Goal: Task Accomplishment & Management: Use online tool/utility

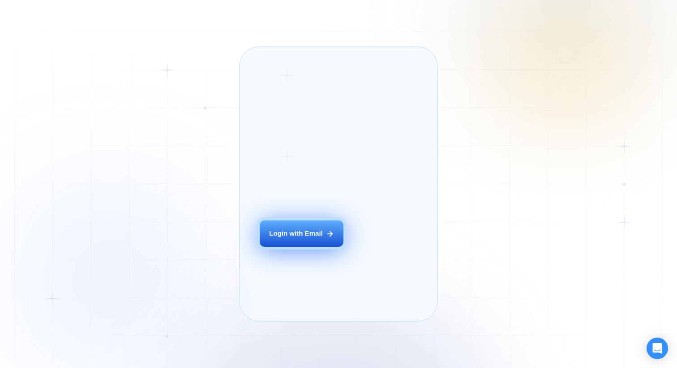
click at [293, 239] on div "Login with Email" at bounding box center [296, 233] width 54 height 9
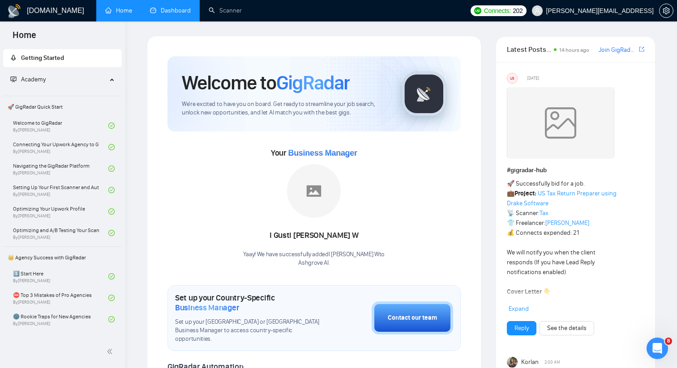
click at [187, 14] on link "Dashboard" at bounding box center [170, 11] width 41 height 8
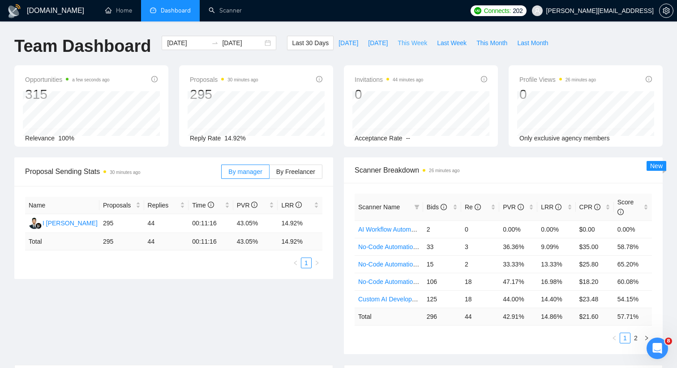
click at [405, 46] on span "This Week" at bounding box center [412, 43] width 30 height 10
type input "[DATE]"
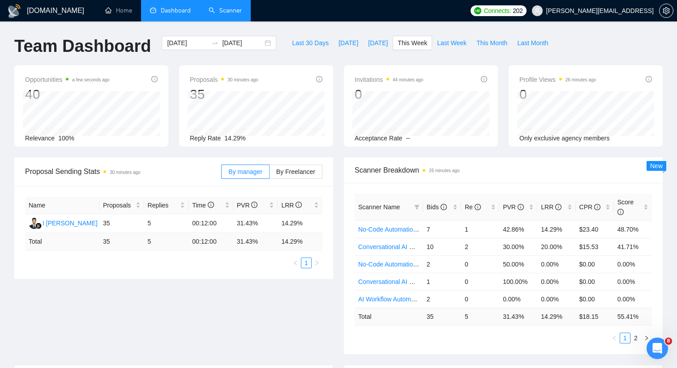
click at [226, 9] on link "Scanner" at bounding box center [225, 11] width 33 height 8
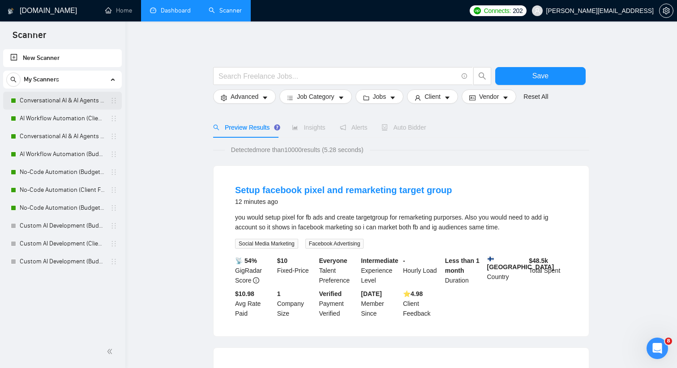
click at [84, 103] on link "Conversational AI & AI Agents (Client Filters)" at bounding box center [62, 101] width 85 height 18
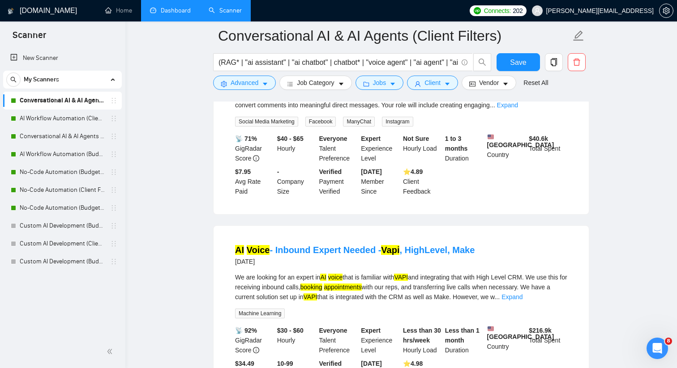
scroll to position [166, 0]
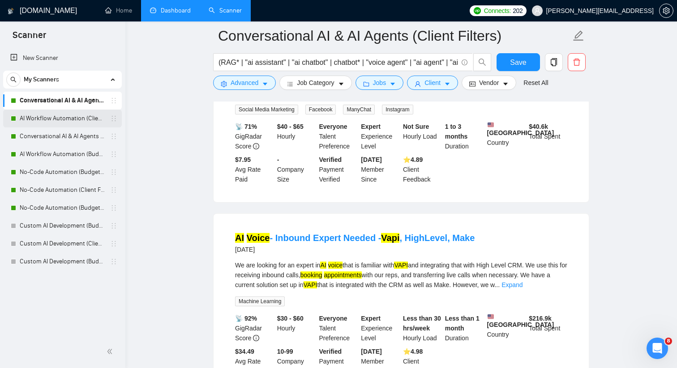
click at [93, 119] on link "AI Workflow Automation (Client Filters)" at bounding box center [62, 119] width 85 height 18
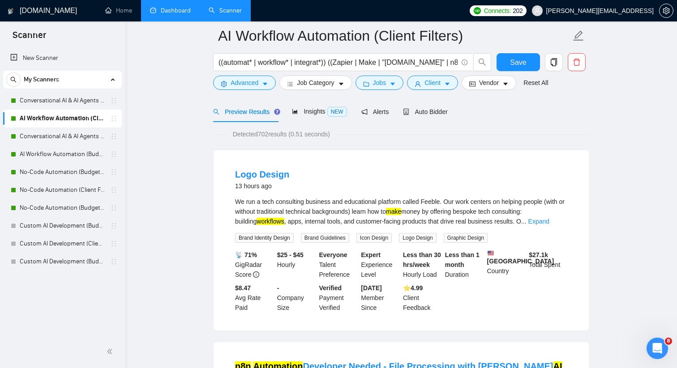
scroll to position [48, 0]
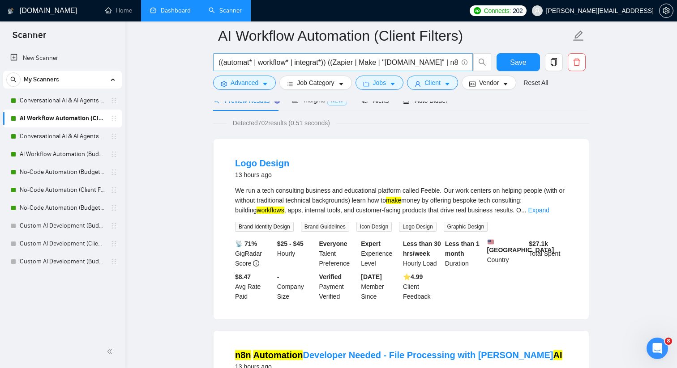
click at [374, 64] on input "((automat* | workflow* | integrat*)) ((Zapier | Make | "[DOMAIN_NAME]" | n8n)) …" at bounding box center [337, 62] width 239 height 11
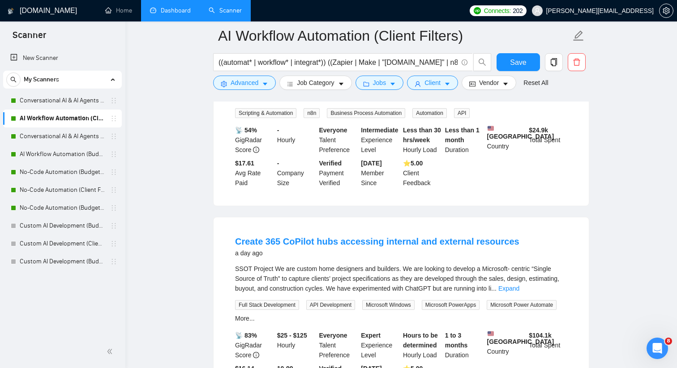
scroll to position [360, 0]
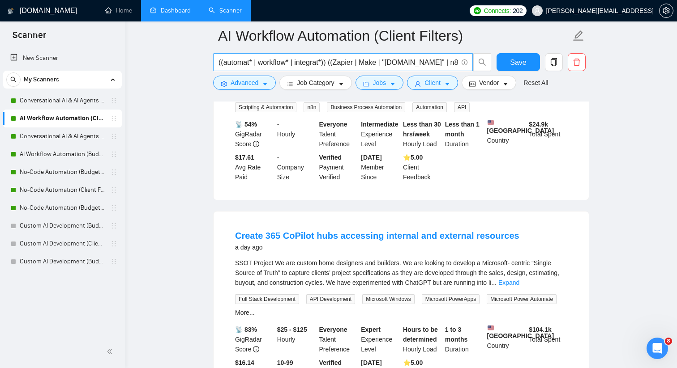
click at [376, 60] on input "((automat* | workflow* | integrat*)) ((Zapier | Make | "[DOMAIN_NAME]" | n8n)) …" at bounding box center [337, 62] width 239 height 11
type input "((automat* | workflow* | integrat*)) ((Zapier | "[DOMAIN_NAME]" | n8n)) ((AI | …"
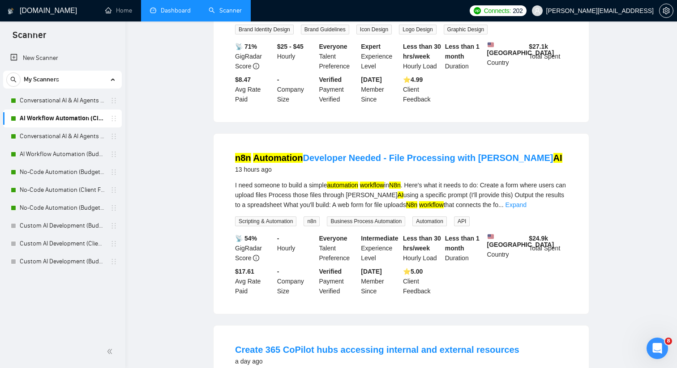
scroll to position [0, 0]
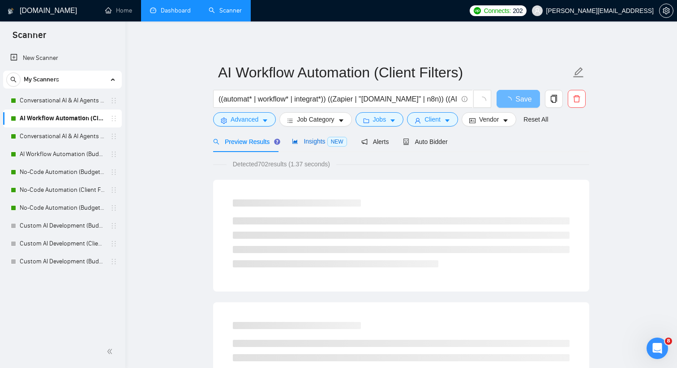
click at [313, 144] on span "Insights NEW" at bounding box center [319, 141] width 55 height 7
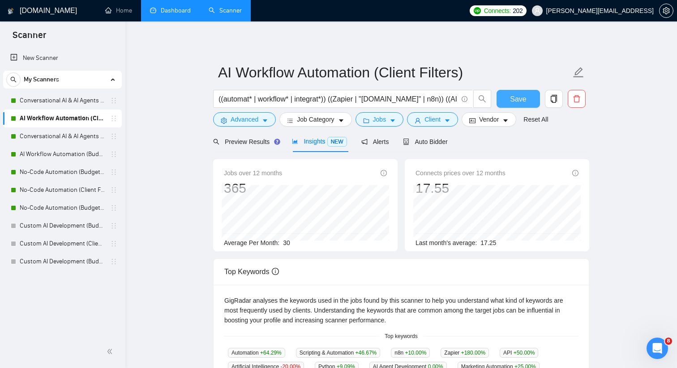
click at [506, 97] on button "Save" at bounding box center [517, 99] width 43 height 18
click at [93, 99] on link "Conversational AI & AI Agents (Client Filters)" at bounding box center [62, 101] width 85 height 18
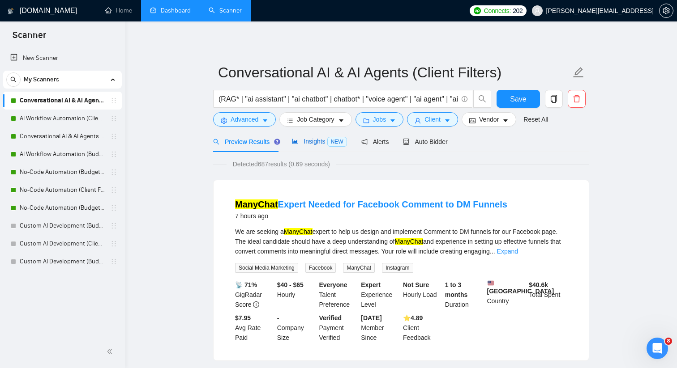
click at [300, 140] on span "Insights NEW" at bounding box center [319, 141] width 55 height 7
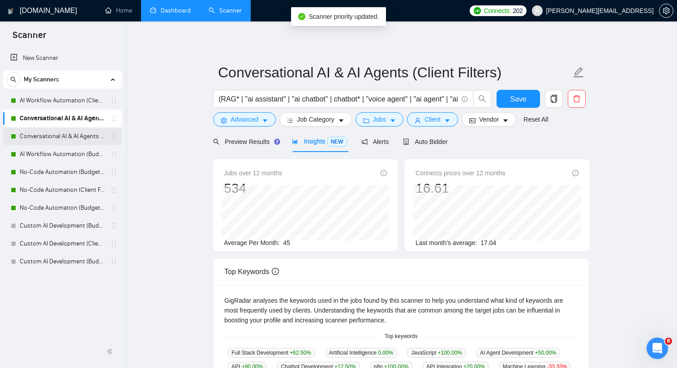
click at [82, 138] on link "Conversational AI & AI Agents (Budget Filters)" at bounding box center [62, 137] width 85 height 18
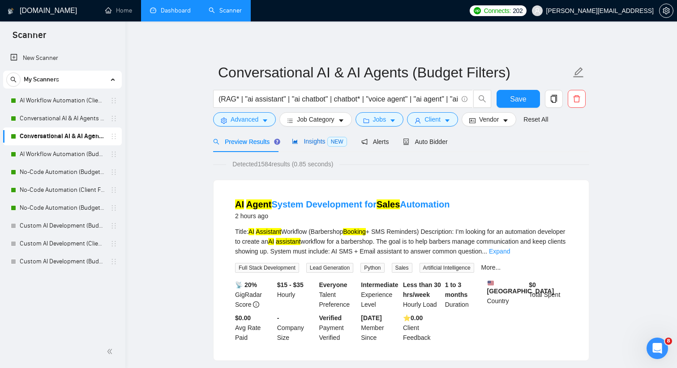
click at [300, 140] on span "Insights NEW" at bounding box center [319, 141] width 55 height 7
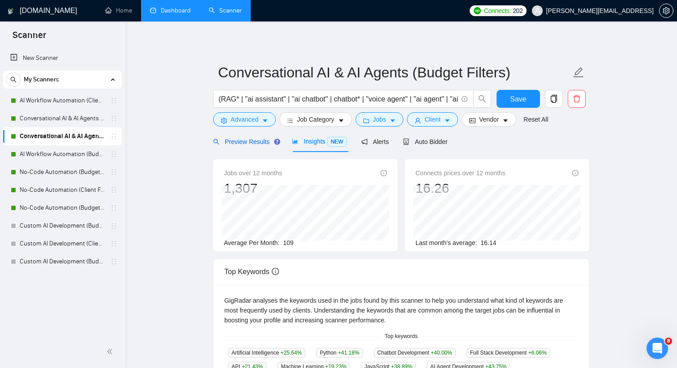
click at [260, 142] on span "Preview Results" at bounding box center [245, 141] width 64 height 7
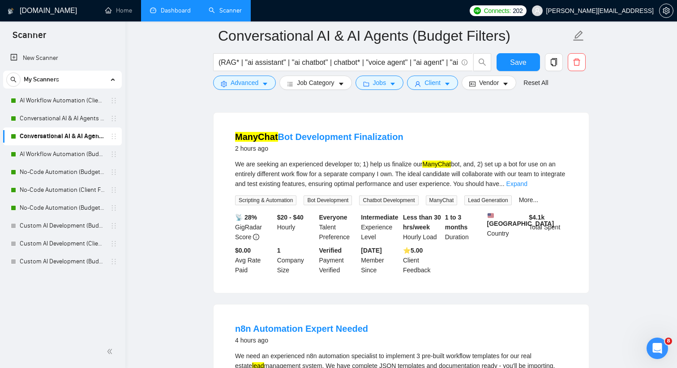
scroll to position [268, 0]
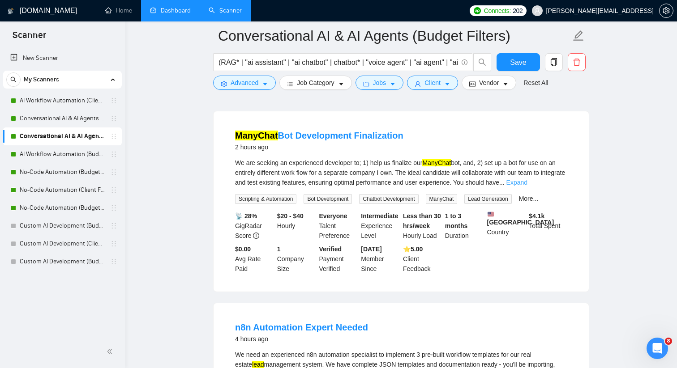
click at [527, 186] on link "Expand" at bounding box center [516, 182] width 21 height 7
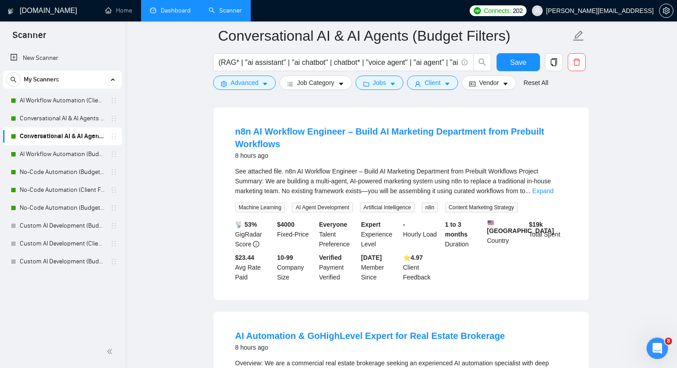
scroll to position [874, 0]
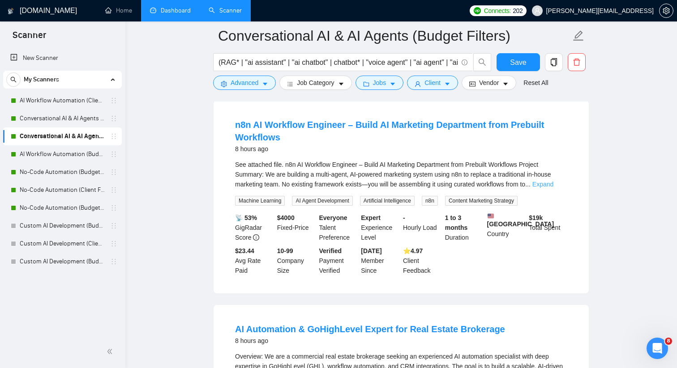
click at [550, 188] on link "Expand" at bounding box center [542, 184] width 21 height 7
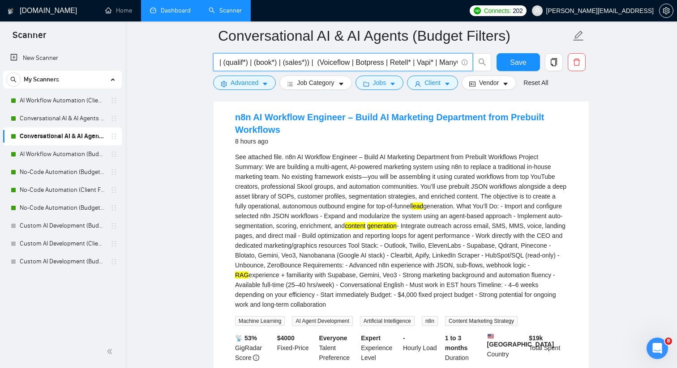
scroll to position [0, 657]
drag, startPoint x: 410, startPoint y: 63, endPoint x: 470, endPoint y: 63, distance: 60.4
click at [470, 63] on span "(RAG* | "ai assistant" | "ai chatbot" | chatbot* | "voice agent" | "ai agent" |…" at bounding box center [343, 62] width 260 height 18
click at [302, 63] on input "(RAG* | "ai assistant" | "ai chatbot" | chatbot* | "voice agent" | "ai agent" |…" at bounding box center [337, 62] width 239 height 11
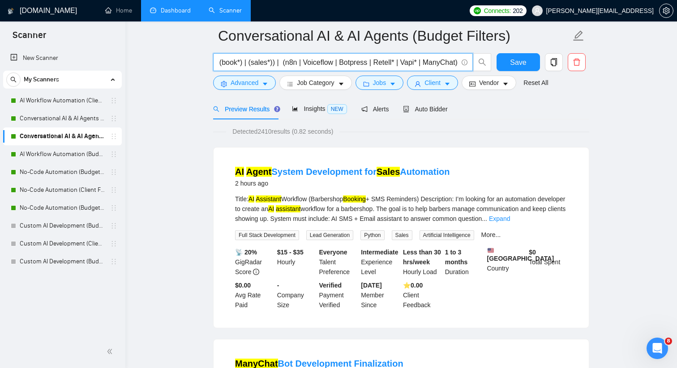
scroll to position [39, 0]
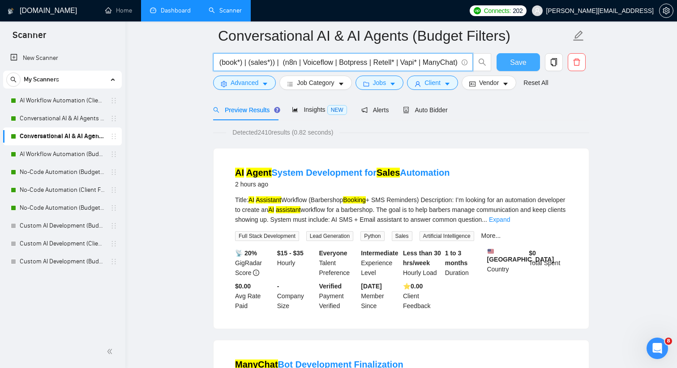
type input "(RAG* | "ai assistant" | "ai chatbot" | chatbot* | "voice agent" | "ai agent" |…"
click at [512, 67] on span "Save" at bounding box center [518, 62] width 16 height 11
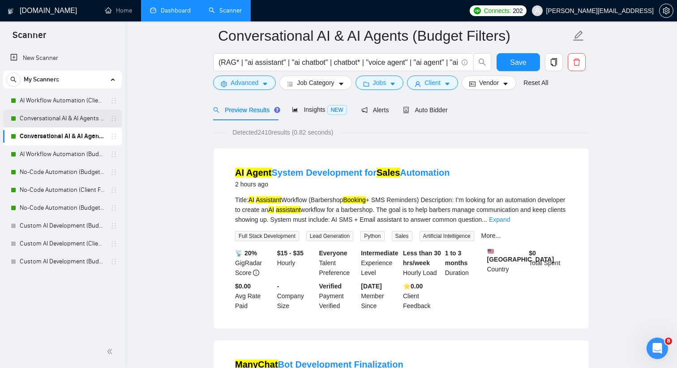
click at [93, 122] on link "Conversational AI & AI Agents (Client Filters)" at bounding box center [62, 119] width 85 height 18
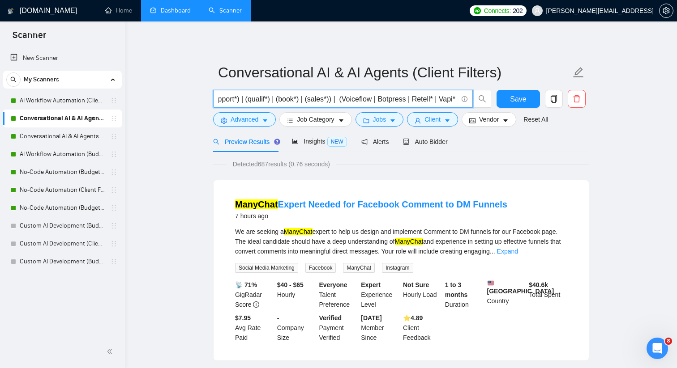
drag, startPoint x: 358, startPoint y: 96, endPoint x: 469, endPoint y: 98, distance: 111.4
click at [469, 98] on span "(RAG* | "ai assistant" | "ai chatbot" | chatbot* | "voice agent" | "ai agent" |…" at bounding box center [343, 99] width 260 height 18
click at [400, 102] on input "(RAG* | "ai assistant" | "ai chatbot" | chatbot* | "voice agent" | "ai agent" |…" at bounding box center [337, 99] width 239 height 11
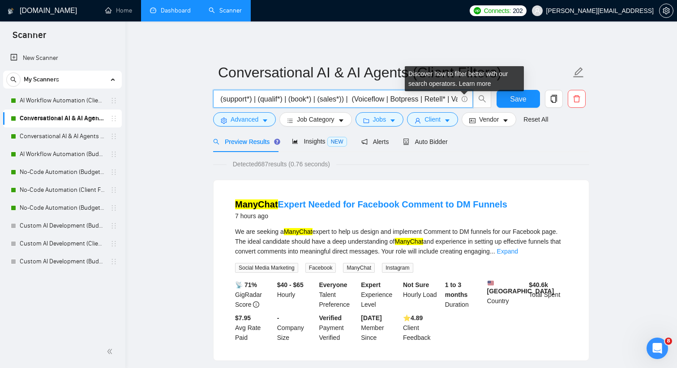
scroll to position [0, 657]
drag, startPoint x: 312, startPoint y: 99, endPoint x: 464, endPoint y: 96, distance: 152.2
click at [464, 96] on span "(RAG* | "ai assistant" | "ai chatbot" | chatbot* | "voice agent" | "ai agent" |…" at bounding box center [343, 99] width 260 height 18
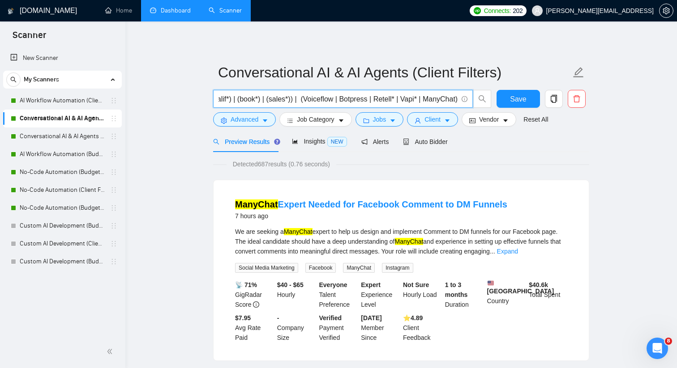
click at [301, 98] on input "(RAG* | "ai assistant" | "ai chatbot" | chatbot* | "voice agent" | "ai agent" |…" at bounding box center [337, 99] width 239 height 11
type input "(RAG* | "ai assistant" | "ai chatbot" | chatbot* | "voice agent" | "ai agent" |…"
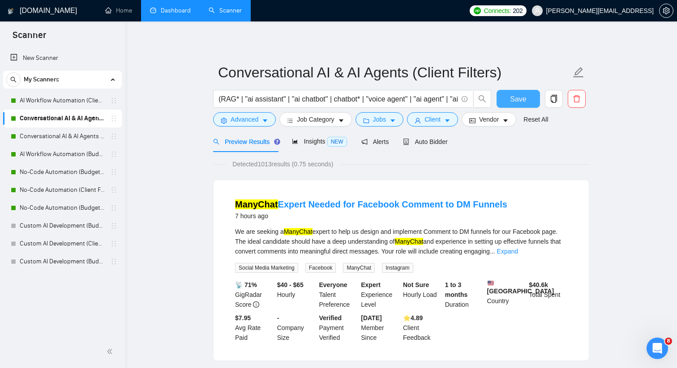
click at [496, 100] on button "Save" at bounding box center [517, 99] width 43 height 18
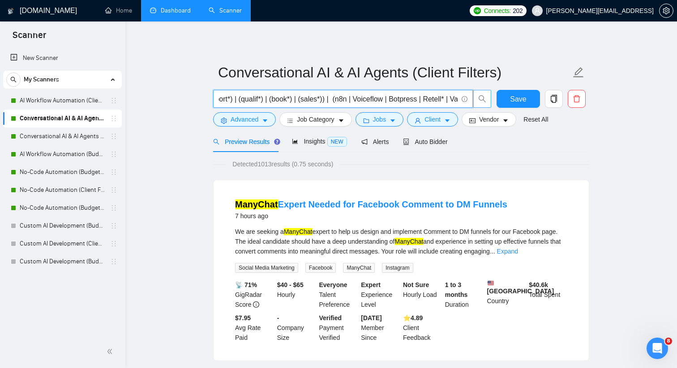
scroll to position [0, 675]
drag, startPoint x: 357, startPoint y: 102, endPoint x: 486, endPoint y: 102, distance: 128.4
click at [486, 102] on span "(RAG* | "ai assistant" | "ai chatbot" | chatbot* | "voice agent" | "ai agent" |…" at bounding box center [352, 99] width 278 height 18
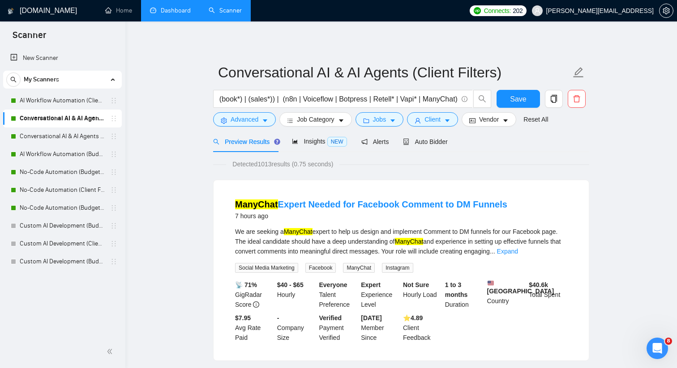
scroll to position [0, 0]
click at [100, 102] on link "AI Workflow Automation (Client Filters)" at bounding box center [62, 101] width 85 height 18
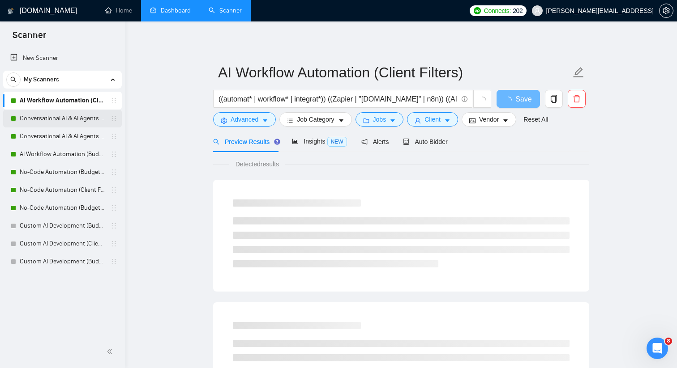
click at [98, 122] on link "Conversational AI & AI Agents (Client Filters)" at bounding box center [62, 119] width 85 height 18
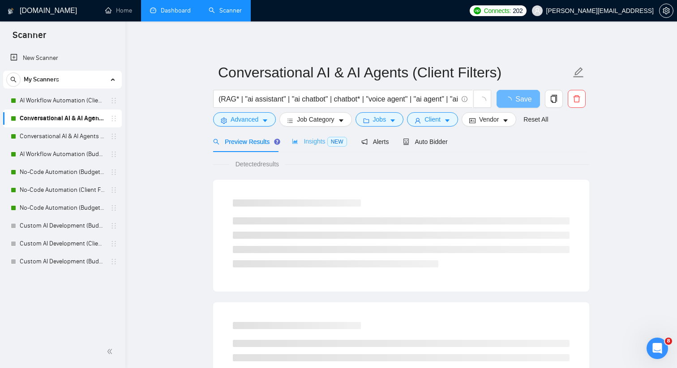
click at [305, 147] on div "Insights NEW" at bounding box center [319, 141] width 55 height 21
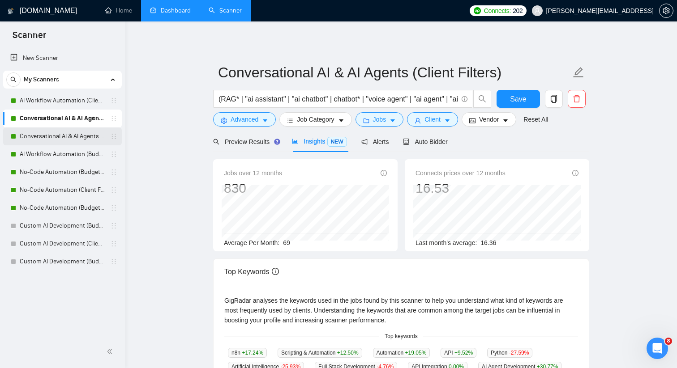
click at [105, 136] on link "Conversational AI & AI Agents (Budget Filters)" at bounding box center [62, 137] width 85 height 18
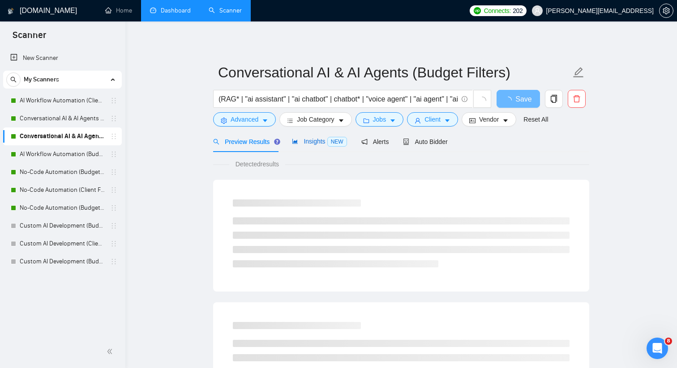
click at [308, 138] on span "Insights NEW" at bounding box center [319, 141] width 55 height 7
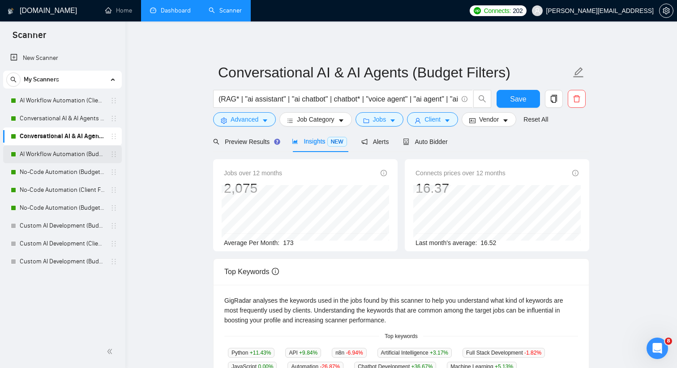
click at [96, 155] on link "AI Workflow Automation (Budget Filters)" at bounding box center [62, 154] width 85 height 18
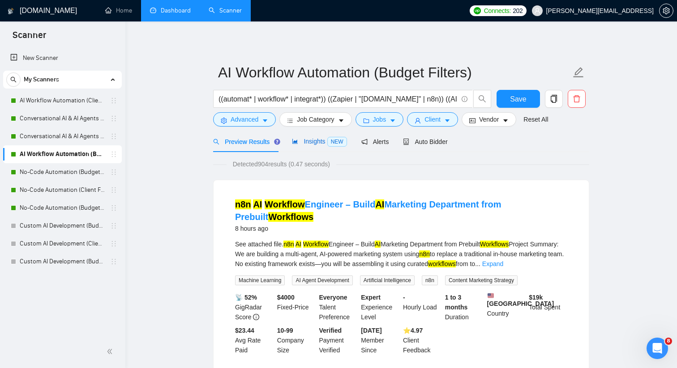
click at [307, 139] on span "Insights NEW" at bounding box center [319, 141] width 55 height 7
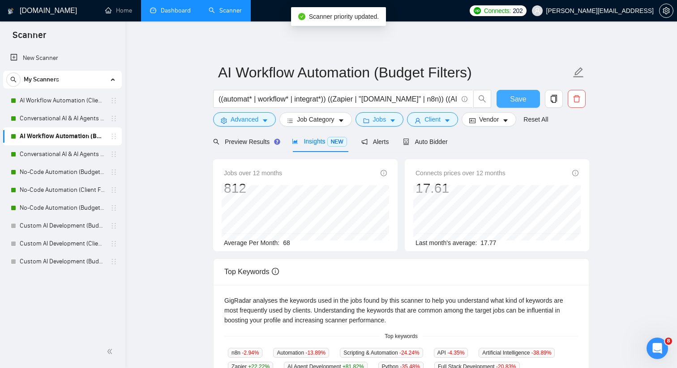
click at [517, 102] on span "Save" at bounding box center [518, 99] width 16 height 11
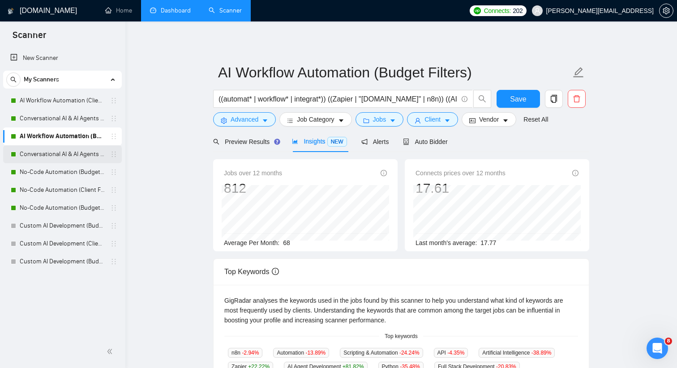
click at [87, 156] on link "Conversational AI & AI Agents (Budget Filters)" at bounding box center [62, 154] width 85 height 18
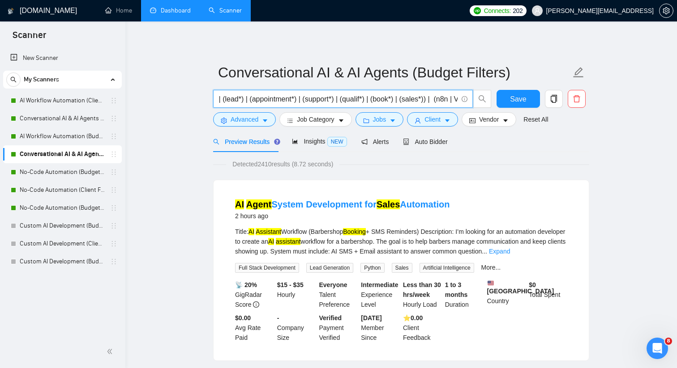
scroll to position [0, 675]
drag, startPoint x: 229, startPoint y: 101, endPoint x: 317, endPoint y: 100, distance: 87.7
click at [317, 100] on input "(RAG* | "ai assistant" | "ai chatbot" | chatbot* | "voice agent" | "ai agent" |…" at bounding box center [337, 99] width 239 height 11
click at [327, 99] on input "(RAG* | "ai assistant" | "ai chatbot" | chatbot* | "voice agent" | "ai agent" |…" at bounding box center [337, 99] width 239 height 11
drag, startPoint x: 281, startPoint y: 100, endPoint x: 454, endPoint y: 97, distance: 173.2
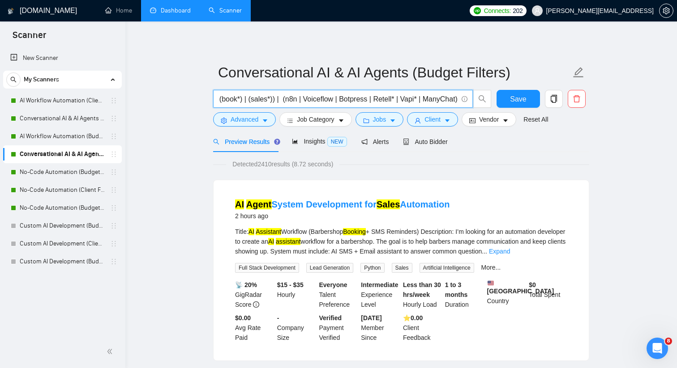
click at [454, 97] on input "(RAG* | "ai assistant" | "ai chatbot" | chatbot* | "voice agent" | "ai agent" |…" at bounding box center [337, 99] width 239 height 11
click at [304, 100] on input "(RAG* | "ai assistant" | "ai chatbot" | chatbot* | "voice agent" | "ai agent" |…" at bounding box center [337, 99] width 239 height 11
click at [301, 100] on input "(RAG* | "ai assistant" | "ai chatbot" | chatbot* | "voice agent" | "ai agent" |…" at bounding box center [337, 99] width 239 height 11
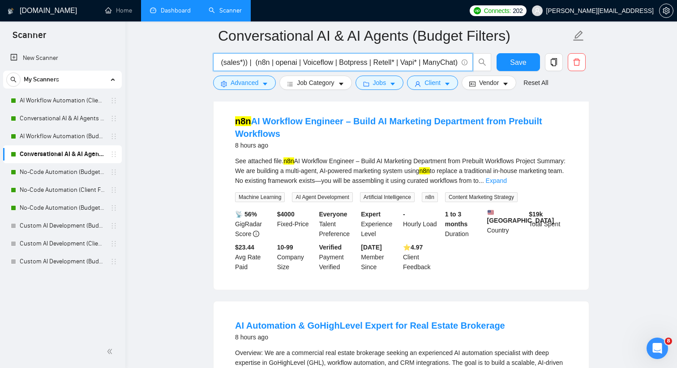
scroll to position [861, 0]
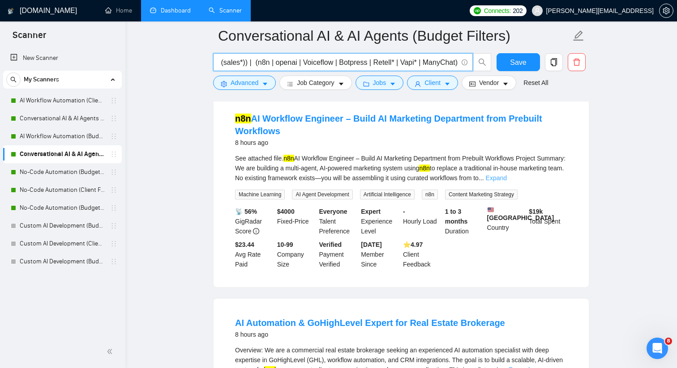
type input "(RAG* | "ai assistant" | "ai chatbot" | chatbot* | "voice agent" | "ai agent" |…"
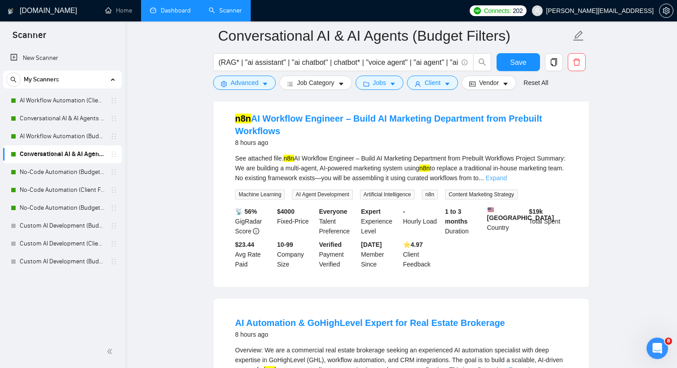
click at [507, 182] on link "Expand" at bounding box center [496, 178] width 21 height 7
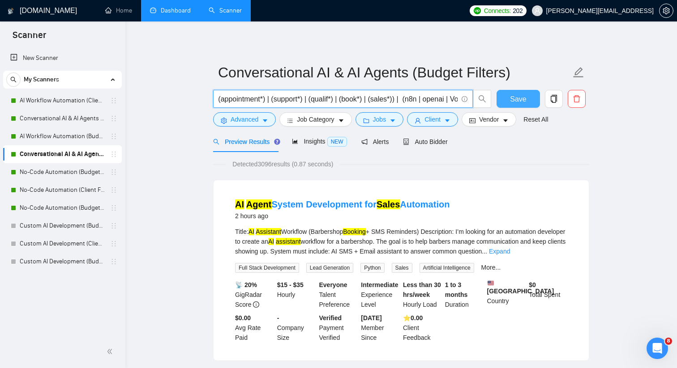
scroll to position [0, 703]
drag, startPoint x: 337, startPoint y: 100, endPoint x: 497, endPoint y: 100, distance: 160.2
click at [497, 100] on div "(RAG* | "ai assistant" | "ai chatbot" | chatbot* | "voice agent" | "ai agent" |…" at bounding box center [399, 101] width 376 height 22
click at [285, 98] on input "(RAG* | "ai assistant" | "ai chatbot" | chatbot* | "voice agent" | "ai agent" |…" at bounding box center [337, 99] width 239 height 11
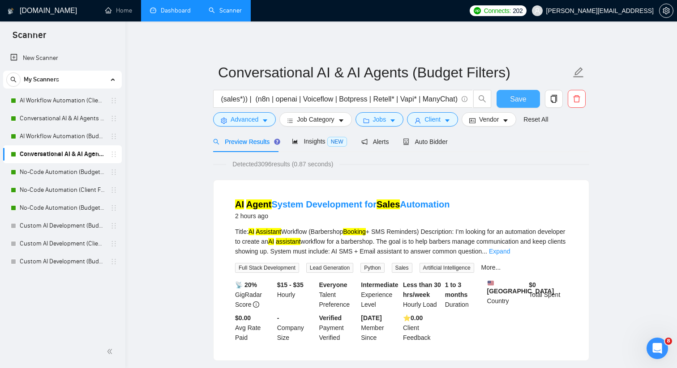
scroll to position [0, 0]
click at [499, 93] on button "Save" at bounding box center [517, 99] width 43 height 18
click at [322, 142] on span "Insights NEW" at bounding box center [319, 141] width 55 height 7
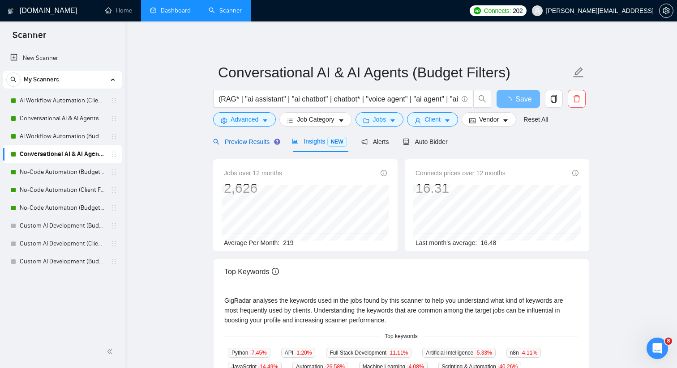
click at [258, 140] on span "Preview Results" at bounding box center [245, 141] width 64 height 7
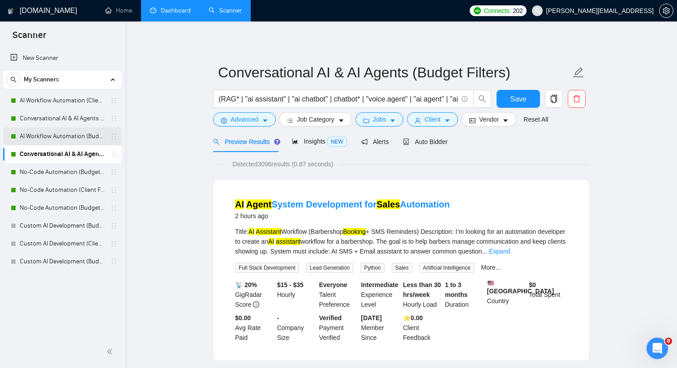
click at [98, 136] on link "AI Workflow Automation (Budget Filters)" at bounding box center [62, 137] width 85 height 18
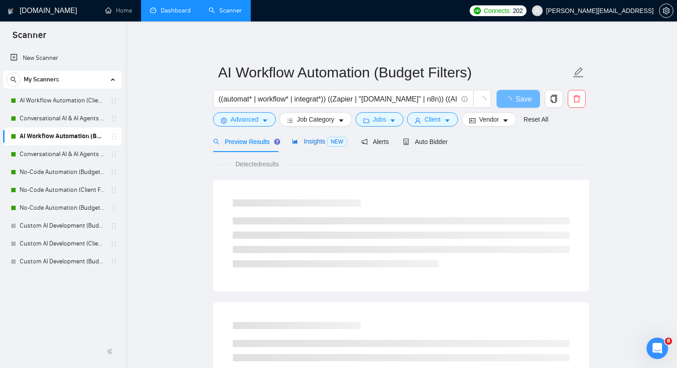
click at [298, 144] on icon "area-chart" at bounding box center [295, 141] width 6 height 6
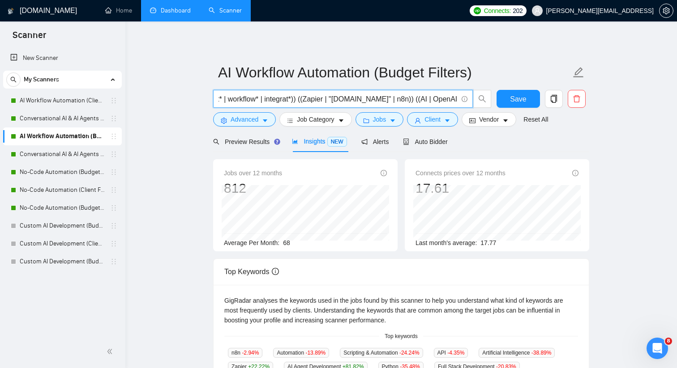
scroll to position [0, 56]
drag, startPoint x: 350, startPoint y: 101, endPoint x: 458, endPoint y: 101, distance: 107.8
click at [458, 101] on span "((automat* | workflow* | integrat*)) ((Zapier | "[DOMAIN_NAME]" | n8n)) ((AI | …" at bounding box center [343, 99] width 260 height 18
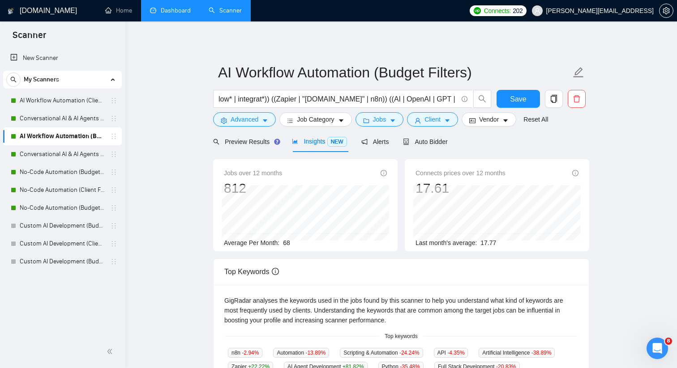
scroll to position [0, 0]
click at [168, 166] on main "AI Workflow Automation (Budget Filters) ((automat* | workflow* | integrat*)) ((…" at bounding box center [401, 343] width 523 height 614
click at [89, 118] on link "Conversational AI & AI Agents (Client Filters)" at bounding box center [62, 119] width 85 height 18
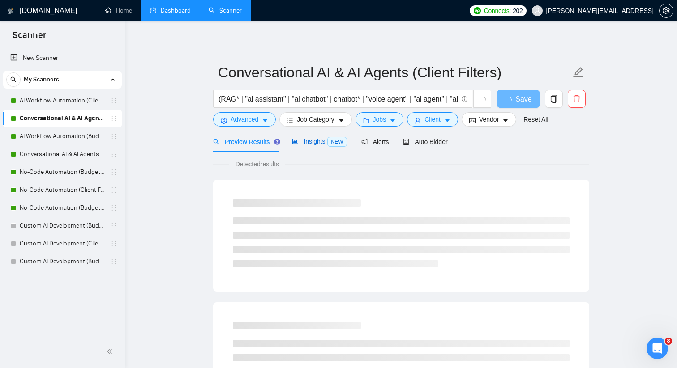
click at [311, 143] on span "Insights NEW" at bounding box center [319, 141] width 55 height 7
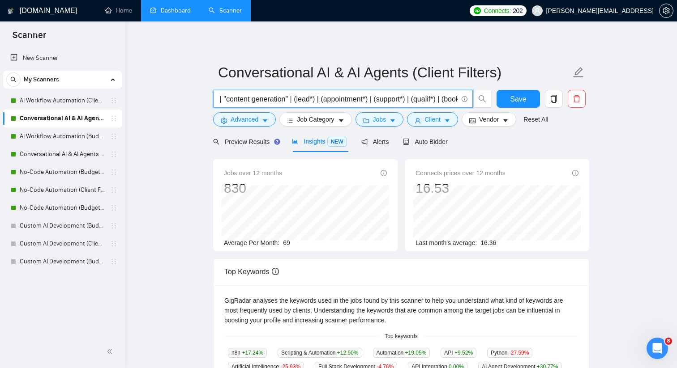
scroll to position [0, 675]
drag, startPoint x: 324, startPoint y: 100, endPoint x: 491, endPoint y: 101, distance: 167.8
click at [491, 101] on div "(RAG* | "ai assistant" | "ai chatbot" | chatbot* | "voice agent" | "ai agent" |…" at bounding box center [352, 101] width 282 height 22
click at [303, 99] on input "(RAG* | "ai assistant" | "ai chatbot" | chatbot* | "voice agent" | "ai agent" |…" at bounding box center [337, 99] width 239 height 11
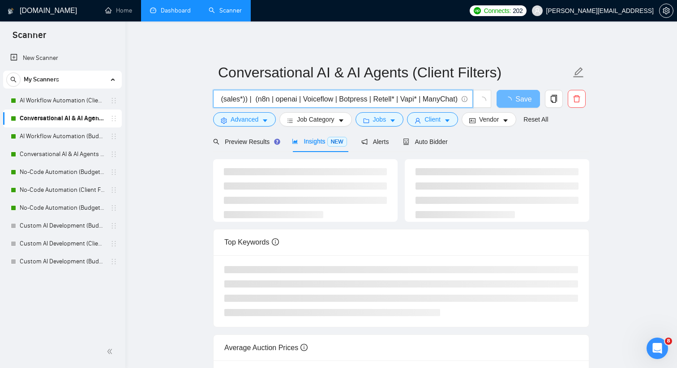
type input "(RAG* | "ai assistant" | "ai chatbot" | chatbot* | "voice agent" | "ai agent" |…"
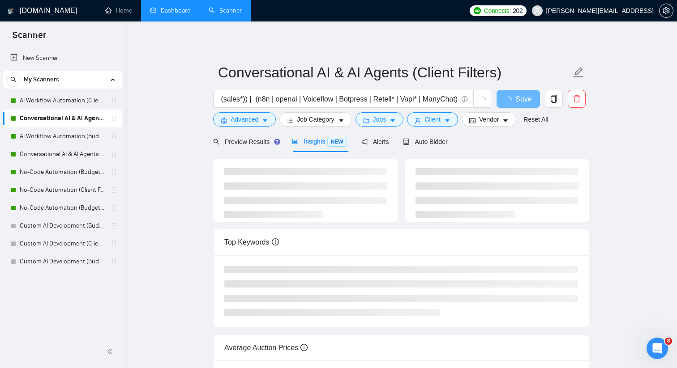
scroll to position [0, 0]
click at [193, 129] on main "Conversational AI & AI Agents (Client Filters) (RAG* | "ai assistant" | "ai cha…" at bounding box center [401, 234] width 523 height 397
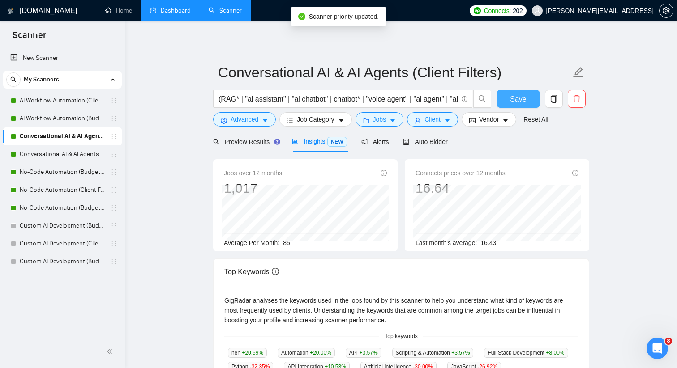
click at [520, 103] on span "Save" at bounding box center [518, 99] width 16 height 11
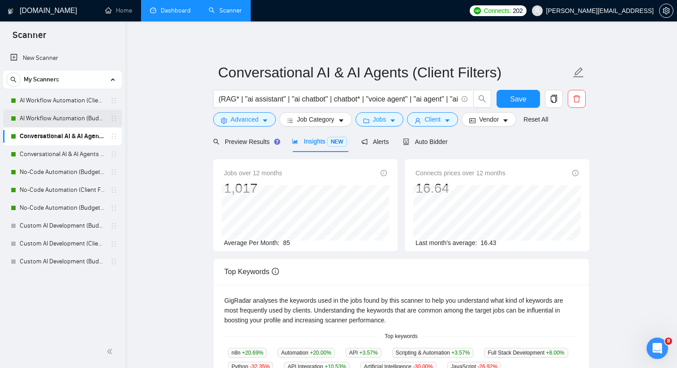
click at [100, 112] on link "AI Workflow Automation (Budget Filters)" at bounding box center [62, 119] width 85 height 18
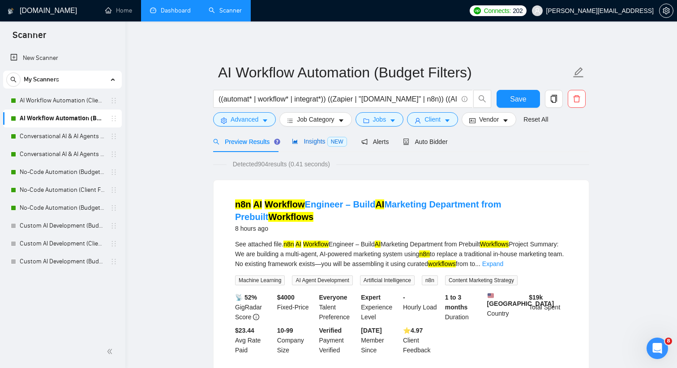
click at [299, 142] on span "Insights NEW" at bounding box center [319, 141] width 55 height 7
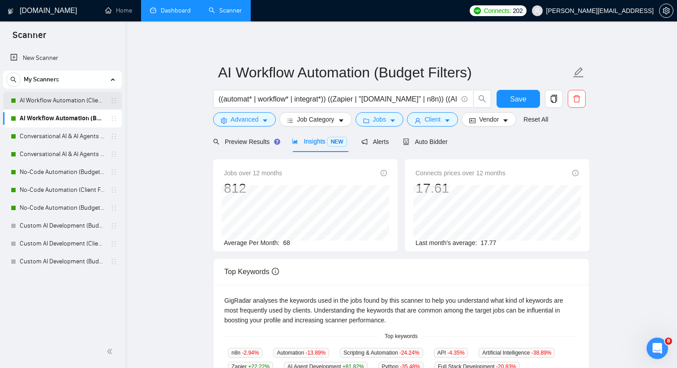
click at [97, 99] on link "AI Workflow Automation (Client Filters)" at bounding box center [62, 101] width 85 height 18
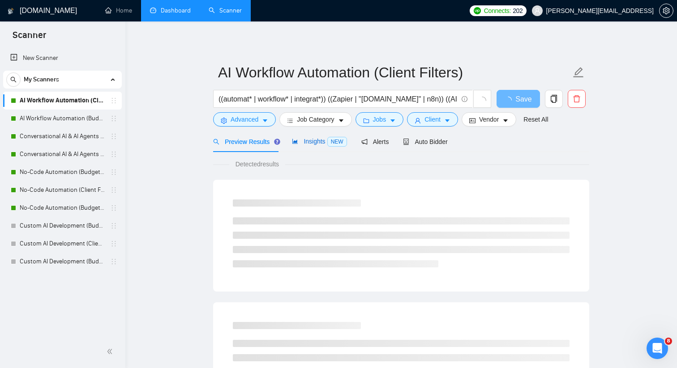
click at [319, 143] on span "Insights NEW" at bounding box center [319, 141] width 55 height 7
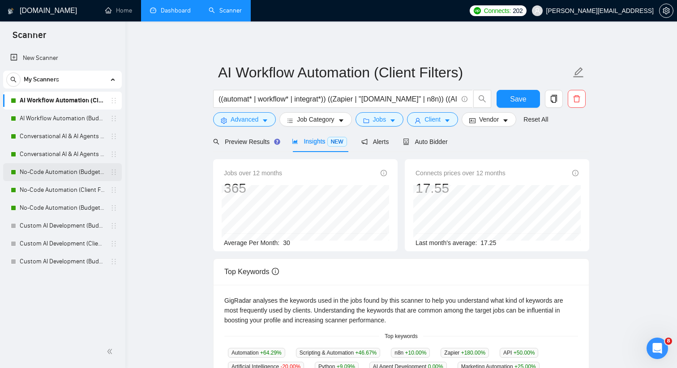
click at [90, 175] on link "No-Code Automation (Budget Filters)" at bounding box center [62, 172] width 85 height 18
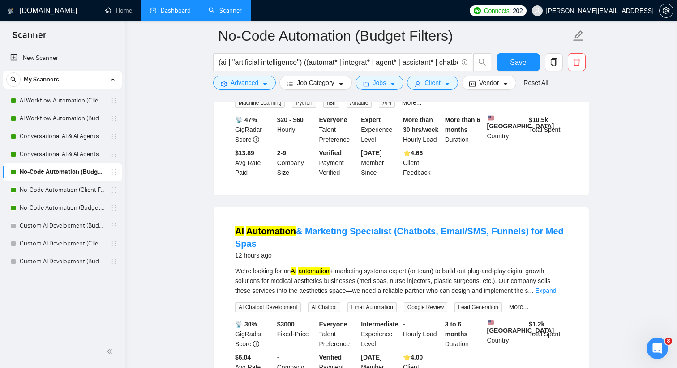
scroll to position [174, 0]
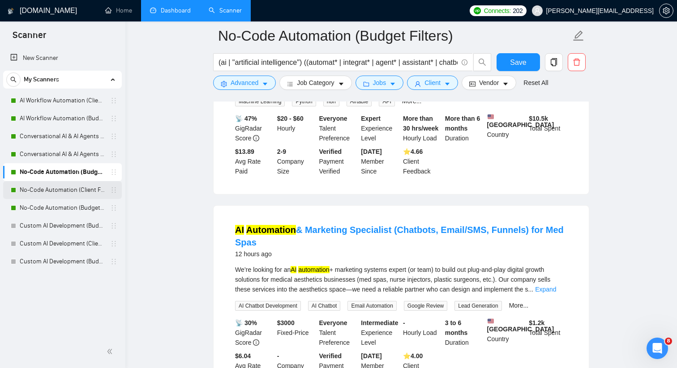
click at [101, 186] on link "No-Code Automation (Client Filters)" at bounding box center [62, 190] width 85 height 18
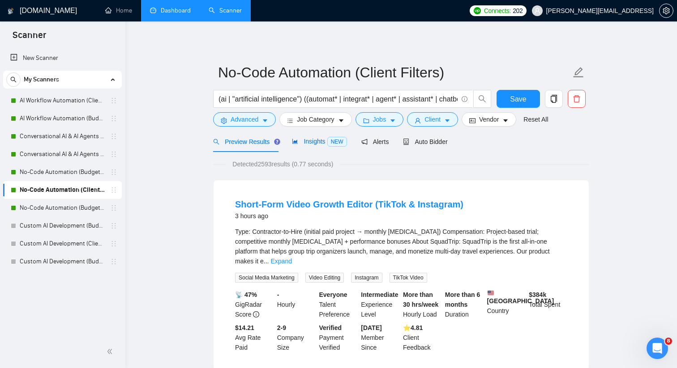
click at [303, 143] on span "Insights NEW" at bounding box center [319, 141] width 55 height 7
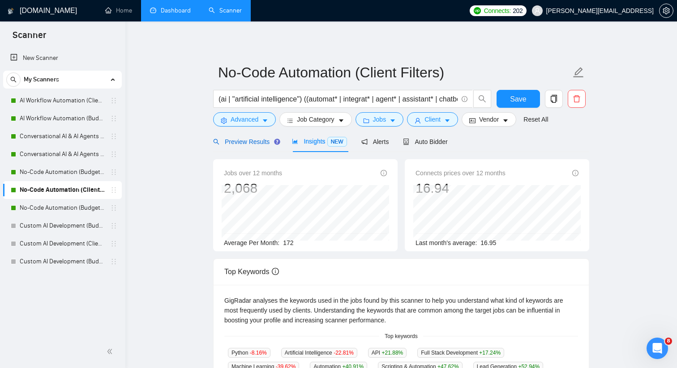
click at [255, 141] on span "Preview Results" at bounding box center [245, 141] width 64 height 7
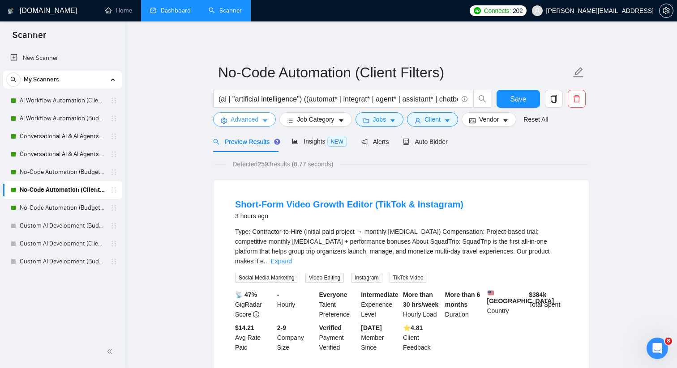
click at [254, 121] on span "Advanced" at bounding box center [244, 120] width 28 height 10
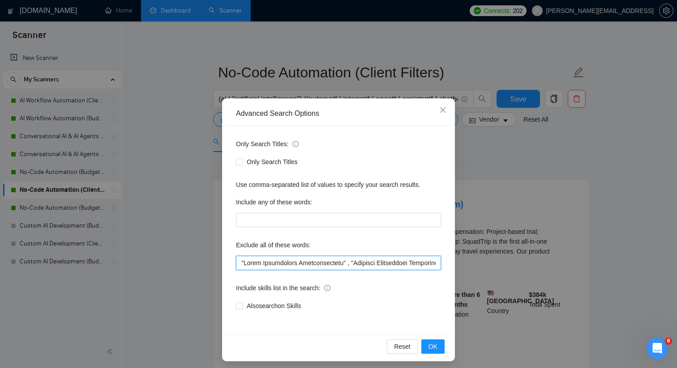
click at [239, 261] on input "text" at bounding box center [338, 263] width 205 height 14
drag, startPoint x: 284, startPoint y: 264, endPoint x: 231, endPoint y: 264, distance: 52.4
click at [231, 264] on div "Only Search Titles: Only Search Titles Use comma-separated list of values to sp…" at bounding box center [338, 230] width 226 height 209
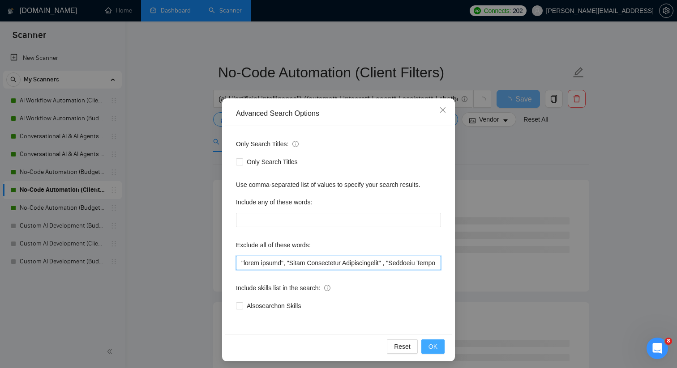
type input ""video editor", "Sales Development Representative" , "Business Development Repr…"
click at [430, 344] on span "OK" at bounding box center [432, 347] width 9 height 10
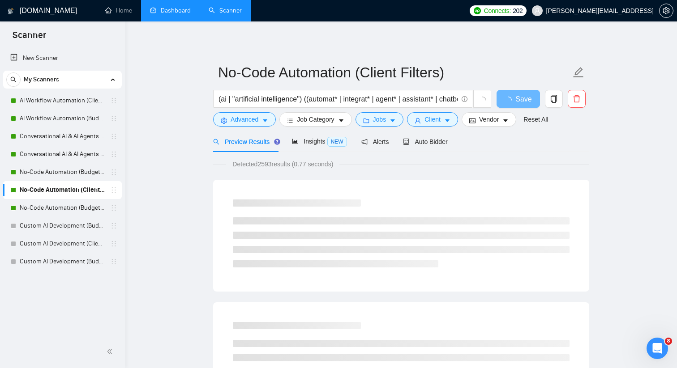
click at [513, 149] on div "Preview Results Insights NEW Alerts Auto Bidder" at bounding box center [401, 141] width 376 height 21
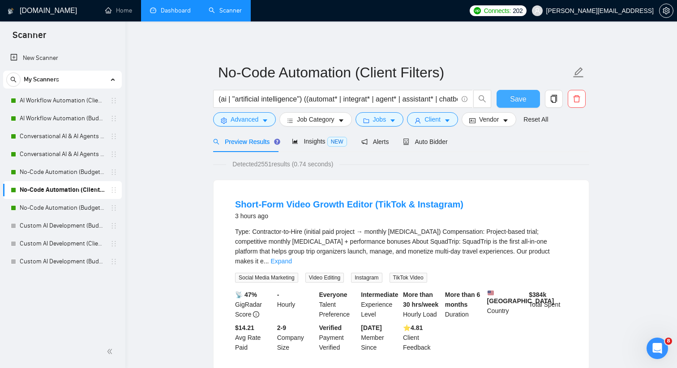
click at [522, 92] on button "Save" at bounding box center [517, 99] width 43 height 18
click at [82, 204] on link "No-Code Automation (Budget Filters W4, Aug)" at bounding box center [62, 208] width 85 height 18
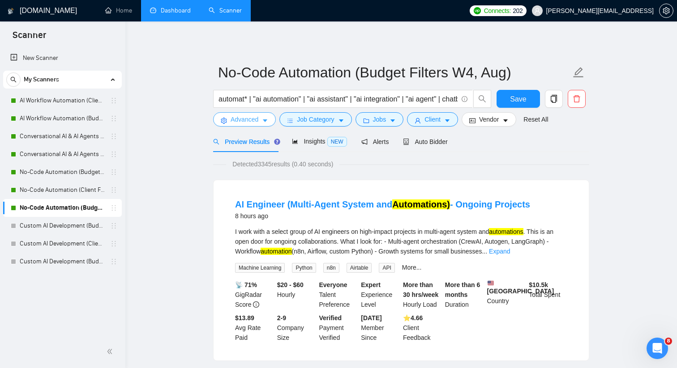
click at [262, 122] on button "Advanced" at bounding box center [244, 119] width 63 height 14
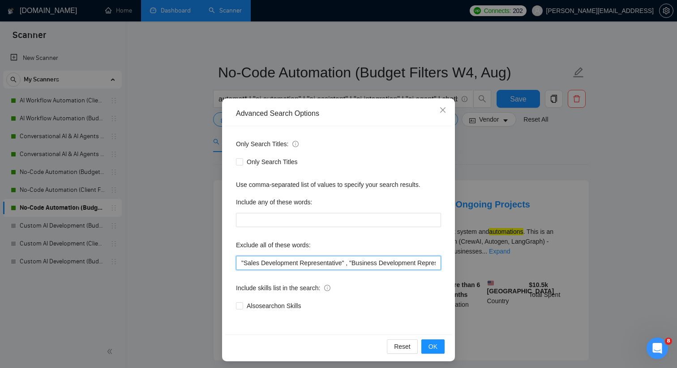
click at [240, 261] on input ""Sales Development Representative" , "Business Development Representative" , "B…" at bounding box center [338, 263] width 205 height 14
paste input ""video editor","
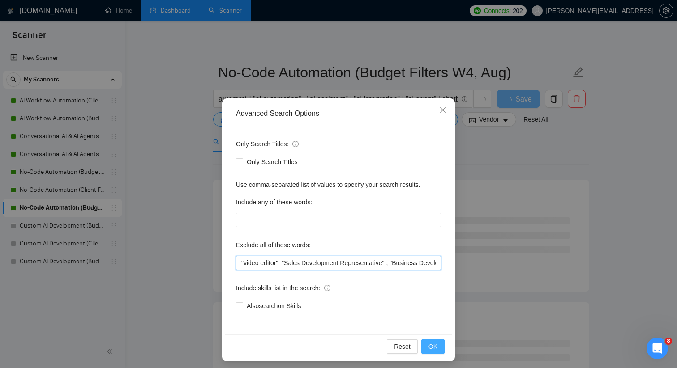
type input ""video editor", "Sales Development Representative" , "Business Development Repr…"
click at [430, 349] on span "OK" at bounding box center [432, 347] width 9 height 10
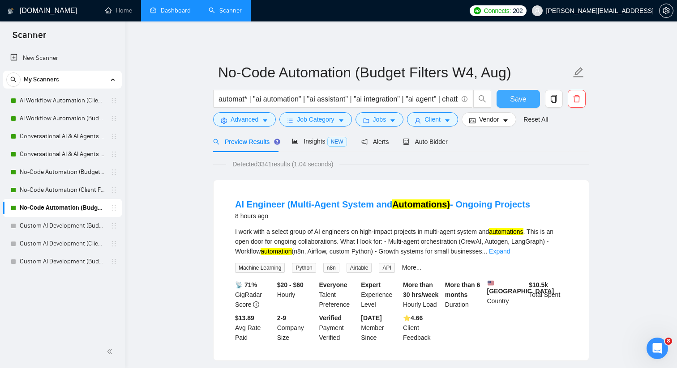
click at [511, 102] on span "Save" at bounding box center [518, 99] width 16 height 11
click at [97, 99] on link "AI Workflow Automation (Client Filters)" at bounding box center [62, 101] width 85 height 18
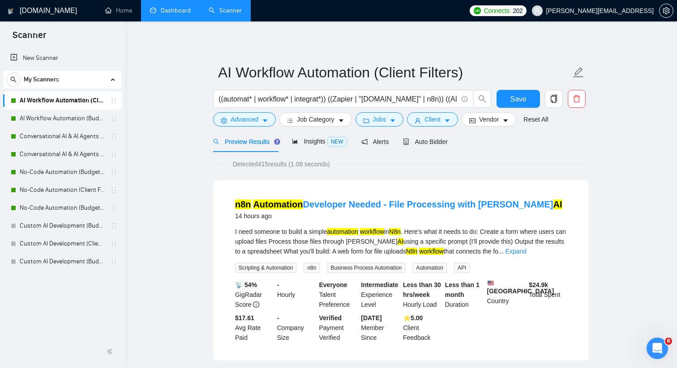
click at [180, 13] on link "Dashboard" at bounding box center [170, 11] width 41 height 8
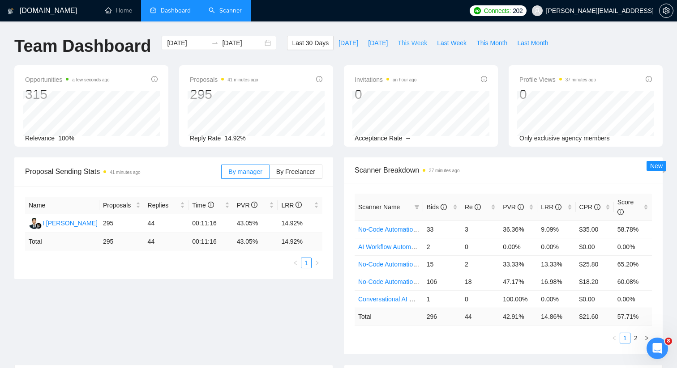
click at [419, 41] on span "This Week" at bounding box center [412, 43] width 30 height 10
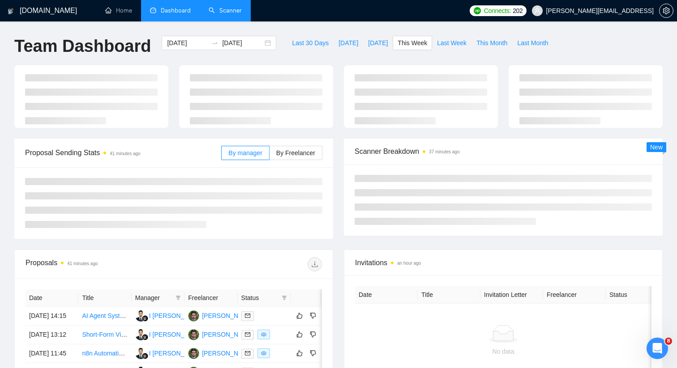
type input "[DATE]"
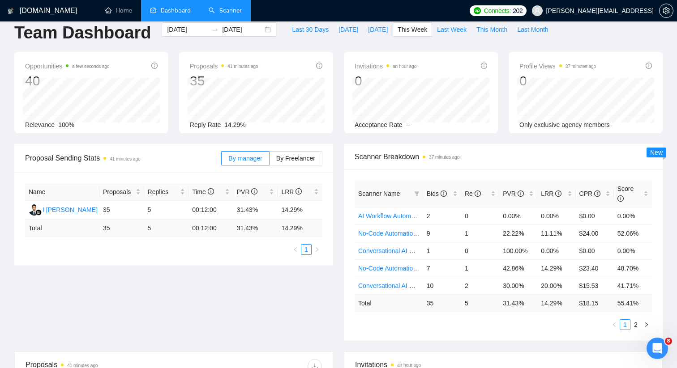
scroll to position [14, 0]
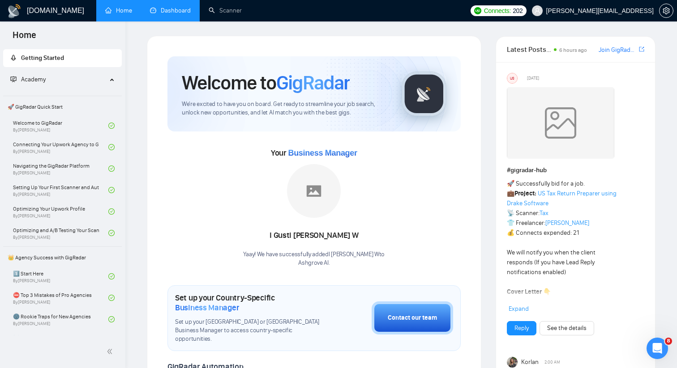
click at [188, 14] on link "Dashboard" at bounding box center [170, 11] width 41 height 8
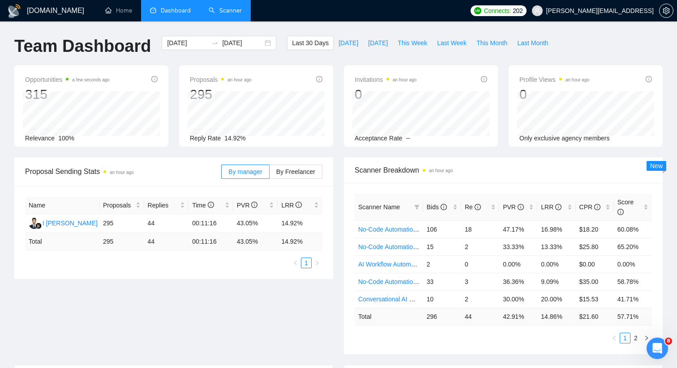
click at [239, 14] on link "Scanner" at bounding box center [225, 11] width 33 height 8
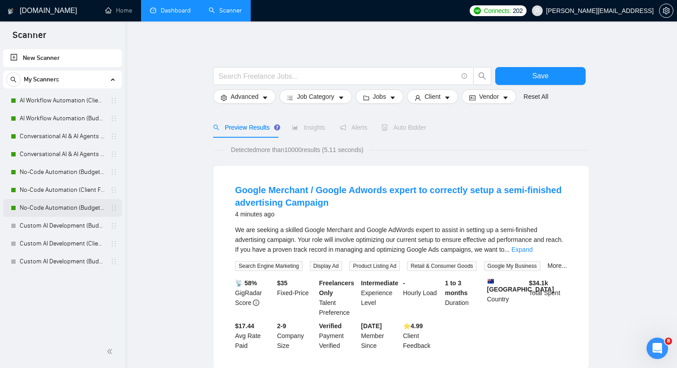
click at [72, 203] on link "No-Code Automation (Budget Filters W4, Aug)" at bounding box center [62, 208] width 85 height 18
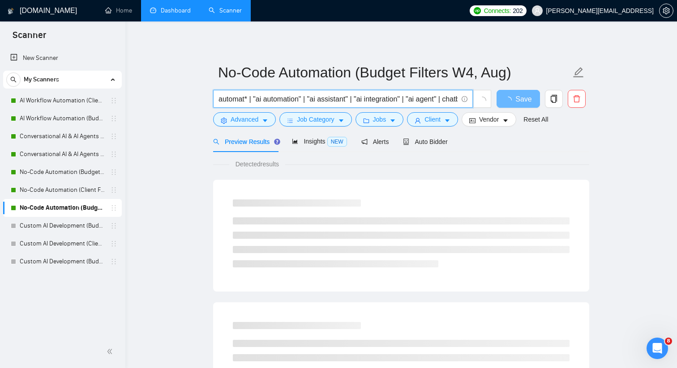
click at [267, 101] on input "automat* | "ai automation" | "ai assistant" | "ai integration" | "ai agent" | c…" at bounding box center [337, 99] width 239 height 11
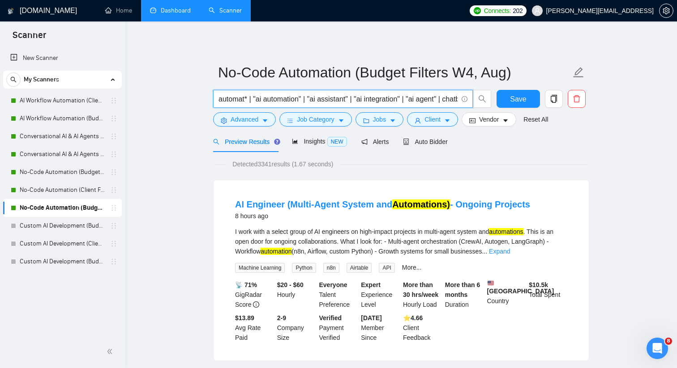
paste input "(ai*) ((automat*) | (assist*) | (integrat*) | (agent*) | (voice*) | (chat*) | (…"
type input "(ai*) ((automat*) | (assist*) | (integrat*) | (agent*) | (voice*) | (chat*) | (…"
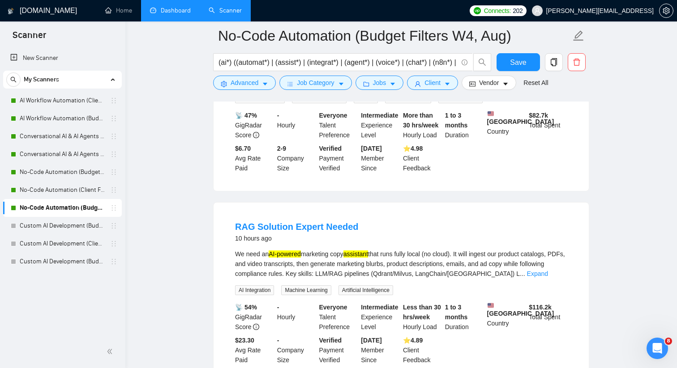
scroll to position [667, 0]
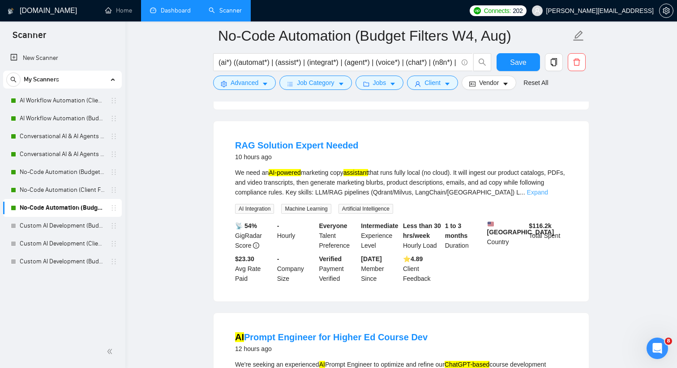
click at [548, 196] on link "Expand" at bounding box center [537, 192] width 21 height 7
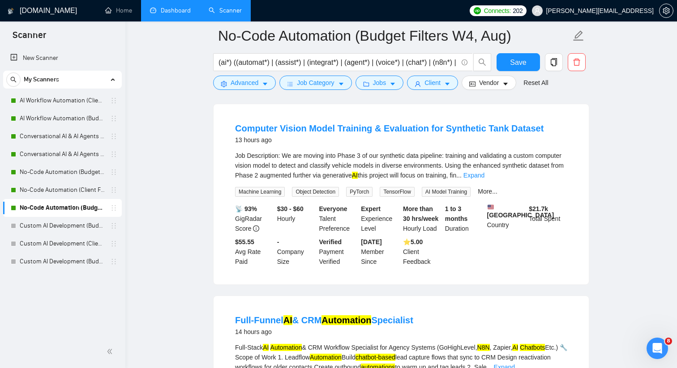
scroll to position [1501, 0]
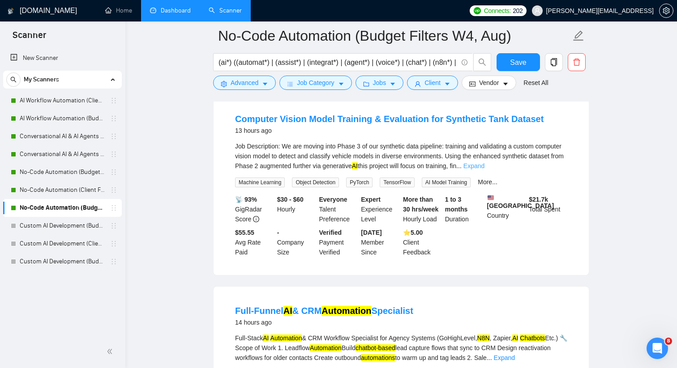
click at [484, 170] on link "Expand" at bounding box center [473, 165] width 21 height 7
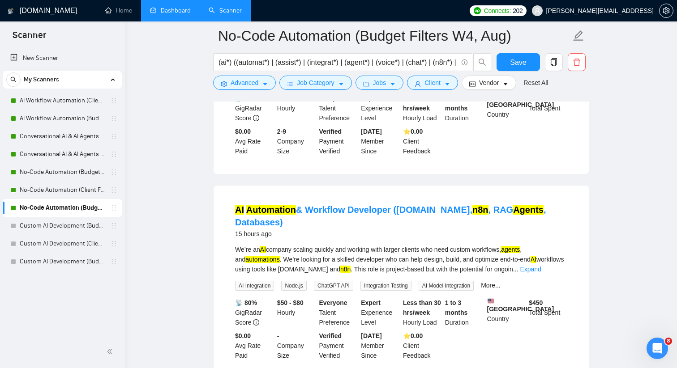
scroll to position [1913, 0]
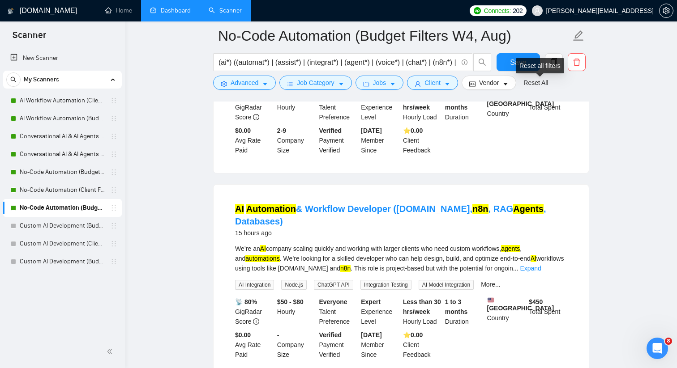
click at [528, 64] on div "Reset all filters" at bounding box center [540, 65] width 48 height 15
click at [509, 64] on button "Save" at bounding box center [517, 62] width 43 height 18
